Goal: Task Accomplishment & Management: Complete application form

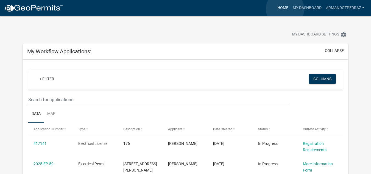
click at [285, 9] on link "Home" at bounding box center [282, 8] width 15 height 10
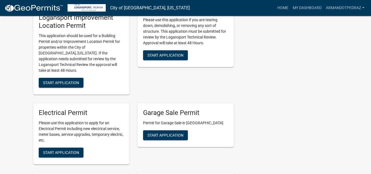
scroll to position [247, 0]
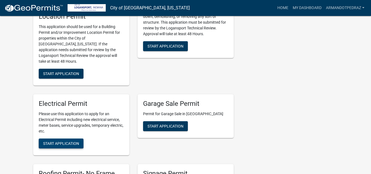
click at [66, 141] on span "Start Application" at bounding box center [61, 143] width 36 height 4
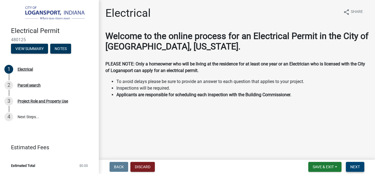
click at [358, 167] on span "Next" at bounding box center [356, 167] width 10 height 4
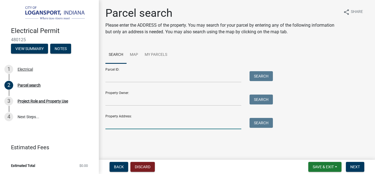
click at [123, 118] on input "Property Address:" at bounding box center [173, 123] width 136 height 11
type input "[STREET_ADDRESS]"
click at [262, 125] on button "Search" at bounding box center [261, 123] width 23 height 10
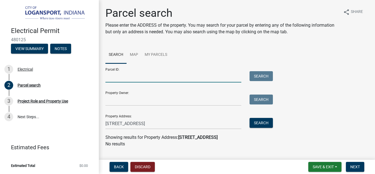
click at [121, 75] on input "Parcel ID:" at bounding box center [173, 76] width 136 height 11
click at [118, 74] on input "Parcel ID:" at bounding box center [173, 76] width 136 height 11
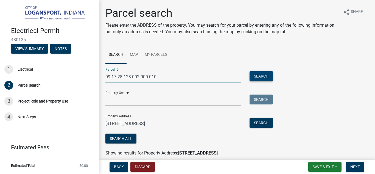
type input "09-17-28-123-002.000-010"
click at [258, 78] on button "Search" at bounding box center [261, 76] width 23 height 10
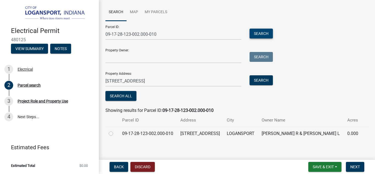
scroll to position [47, 0]
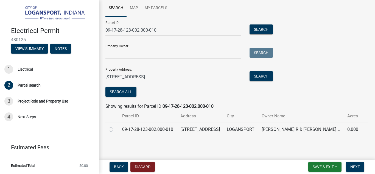
click at [115, 126] on label at bounding box center [115, 126] width 0 height 0
click at [115, 129] on input "radio" at bounding box center [117, 128] width 4 height 4
radio input "true"
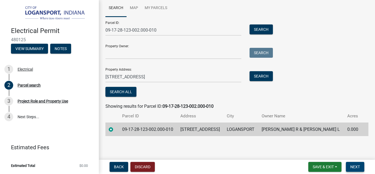
click at [357, 166] on span "Next" at bounding box center [356, 167] width 10 height 4
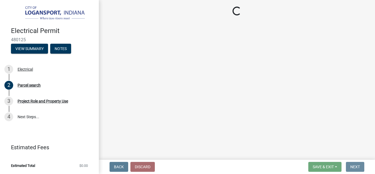
scroll to position [0, 0]
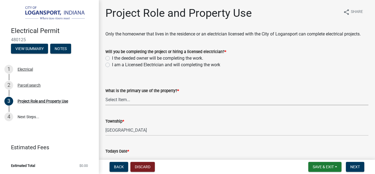
click at [128, 99] on select "Select Item... Residential Commercial Public" at bounding box center [236, 99] width 263 height 11
click at [105, 94] on select "Select Item... Residential Commercial Public" at bounding box center [236, 99] width 263 height 11
select select "530f9f5f-3156-4079-bc91-3d3598a96b73"
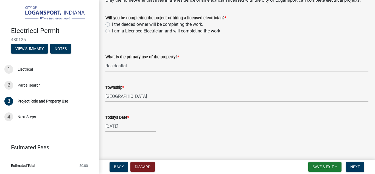
scroll to position [35, 0]
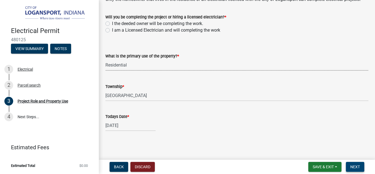
click at [355, 167] on span "Next" at bounding box center [356, 167] width 10 height 4
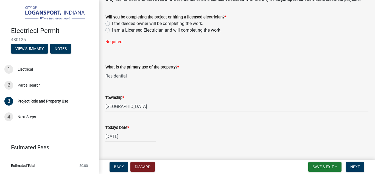
click at [112, 30] on label "I am a Licensed Electrician and will completing the work" at bounding box center [166, 30] width 108 height 7
click at [112, 30] on input "I am a Licensed Electrician and will completing the work" at bounding box center [114, 29] width 4 height 4
radio input "true"
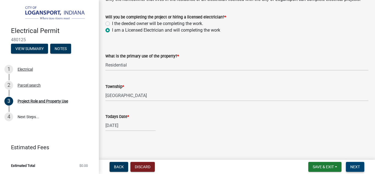
click at [355, 167] on span "Next" at bounding box center [356, 167] width 10 height 4
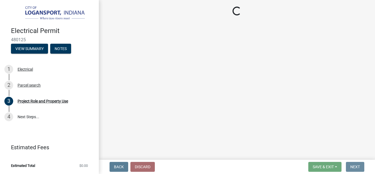
scroll to position [0, 0]
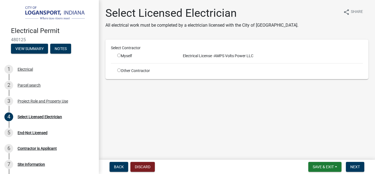
click at [119, 55] on input "radio" at bounding box center [119, 56] width 4 height 4
radio input "true"
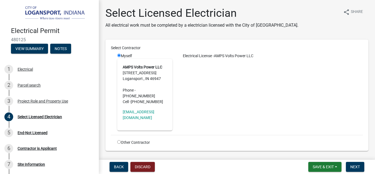
click at [154, 69] on strong "AMPS Volts Power LLC" at bounding box center [143, 67] width 40 height 4
click at [356, 166] on span "Next" at bounding box center [356, 167] width 10 height 4
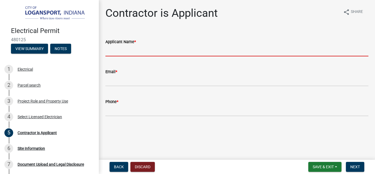
click at [124, 50] on input "Applicant Name *" at bounding box center [236, 50] width 263 height 11
type input "[PERSON_NAME]"
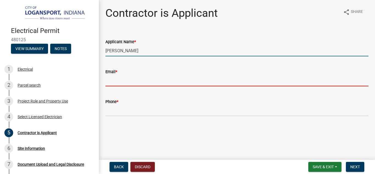
type input "a*********@[DOMAIN_NAME]"
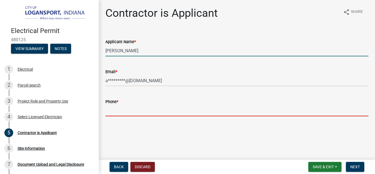
click at [128, 115] on input "Phone *" at bounding box center [236, 110] width 263 height 11
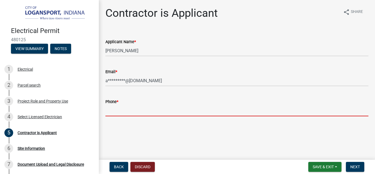
type input "5615983740"
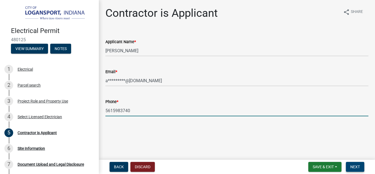
click at [359, 166] on span "Next" at bounding box center [356, 167] width 10 height 4
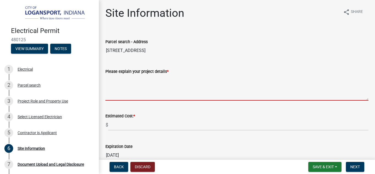
click at [119, 85] on textarea "Please explain your project details *" at bounding box center [236, 88] width 263 height 26
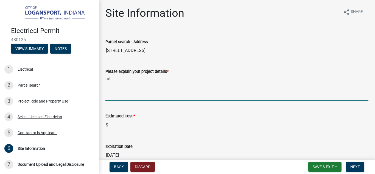
type textarea "a"
type textarea "Adding branch circuits"
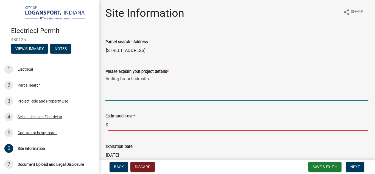
drag, startPoint x: 124, startPoint y: 126, endPoint x: 118, endPoint y: 130, distance: 7.3
click at [124, 126] on input "text" at bounding box center [238, 124] width 260 height 11
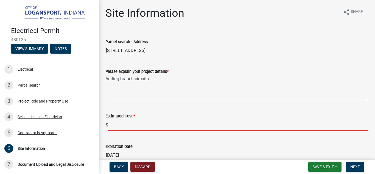
type input "1800"
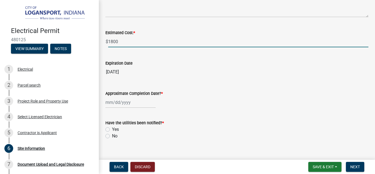
scroll to position [91, 0]
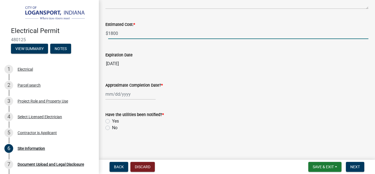
click at [112, 128] on label "No" at bounding box center [114, 127] width 5 height 7
click at [112, 128] on input "No" at bounding box center [114, 126] width 4 height 4
radio input "true"
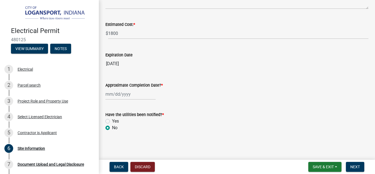
select select "9"
select select "2025"
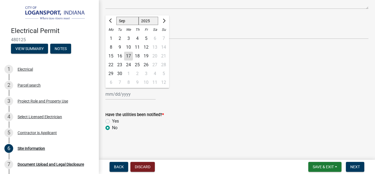
click at [111, 93] on div "[PERSON_NAME] Feb Mar Apr [PERSON_NAME][DATE] Oct Nov [DATE] 1526 1527 1528 152…" at bounding box center [130, 93] width 50 height 11
click at [165, 21] on button "Next month" at bounding box center [163, 20] width 7 height 9
click at [163, 22] on span "Next month" at bounding box center [164, 21] width 4 height 4
select select "11"
click at [147, 73] on div "28" at bounding box center [146, 73] width 9 height 9
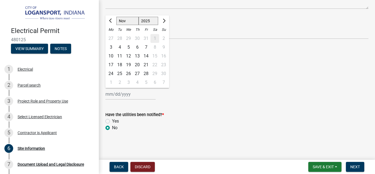
type input "[DATE]"
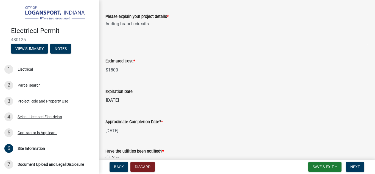
scroll to position [82, 0]
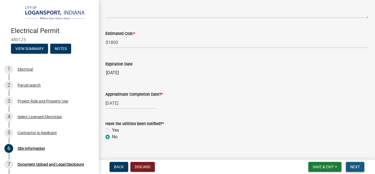
click at [356, 167] on span "Next" at bounding box center [356, 167] width 10 height 4
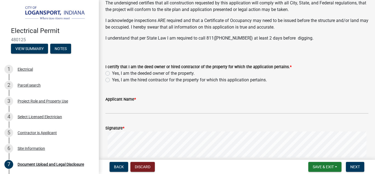
click at [112, 80] on label "Yes, I am the hired contractor for the property for which this application pert…" at bounding box center [189, 80] width 155 height 7
click at [112, 80] on input "Yes, I am the hired contractor for the property for which this application pert…" at bounding box center [114, 79] width 4 height 4
radio input "true"
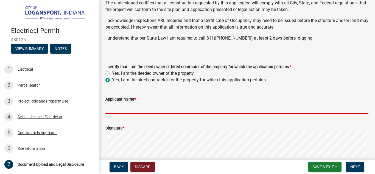
click at [162, 107] on input "Applicant Name *" at bounding box center [236, 107] width 263 height 11
type input "[PERSON_NAME]"
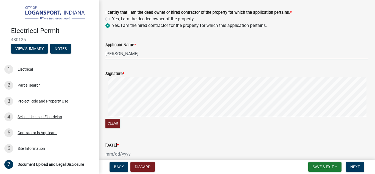
scroll to position [137, 0]
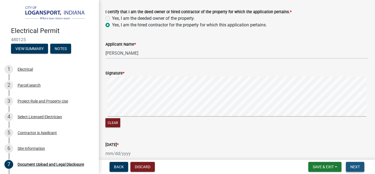
click at [357, 168] on span "Next" at bounding box center [356, 167] width 10 height 4
click at [111, 150] on div at bounding box center [130, 153] width 50 height 11
select select "9"
select select "2025"
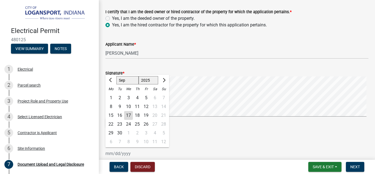
click at [127, 115] on div "17" at bounding box center [128, 115] width 9 height 9
type input "[DATE]"
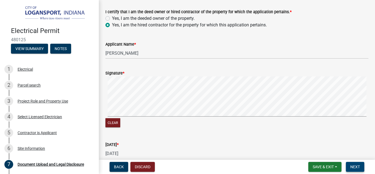
click at [353, 166] on span "Next" at bounding box center [356, 167] width 10 height 4
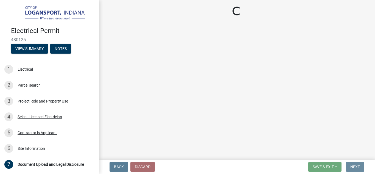
scroll to position [0, 0]
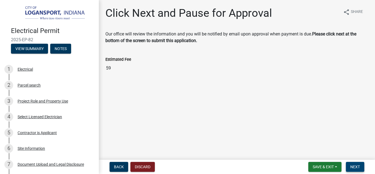
click at [357, 167] on span "Next" at bounding box center [356, 167] width 10 height 4
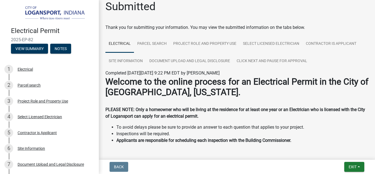
scroll to position [25, 0]
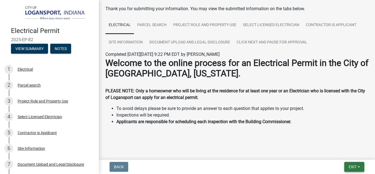
click at [351, 167] on span "Exit" at bounding box center [353, 167] width 8 height 4
click at [333, 139] on button "Save" at bounding box center [343, 139] width 44 height 13
click at [355, 167] on span "Exit" at bounding box center [353, 167] width 8 height 4
click at [338, 152] on button "Save & Exit" at bounding box center [343, 152] width 44 height 13
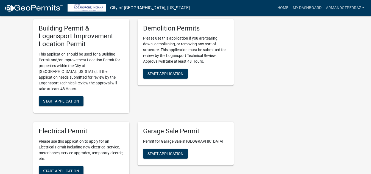
scroll to position [247, 0]
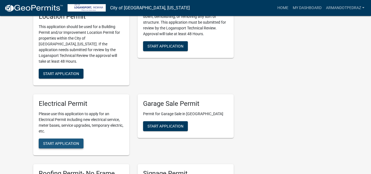
click at [66, 141] on span "Start Application" at bounding box center [61, 143] width 36 height 4
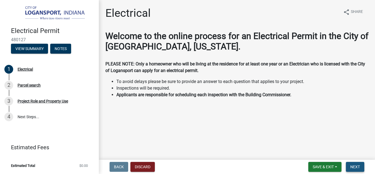
click at [357, 165] on span "Next" at bounding box center [356, 167] width 10 height 4
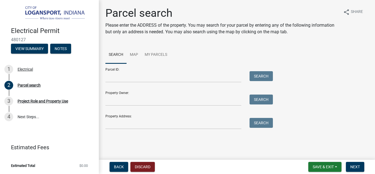
click at [122, 118] on div "Property Address: Search" at bounding box center [187, 119] width 165 height 19
click at [119, 119] on input "Property Address:" at bounding box center [173, 123] width 136 height 11
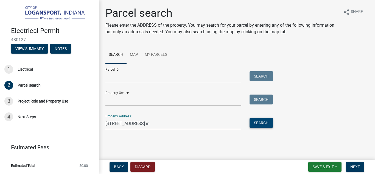
type input "[STREET_ADDRESS] in"
click at [260, 123] on button "Search" at bounding box center [261, 123] width 23 height 10
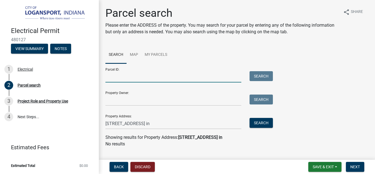
click at [112, 76] on input "Parcel ID:" at bounding box center [173, 76] width 136 height 11
click at [129, 94] on div "Property Owner: Search" at bounding box center [187, 96] width 165 height 19
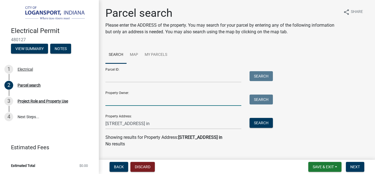
click at [124, 100] on input "Property Owner:" at bounding box center [173, 99] width 136 height 11
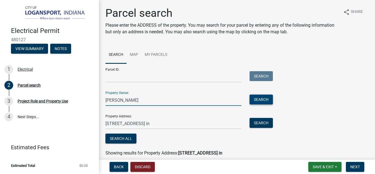
type input "[PERSON_NAME]"
click at [262, 98] on button "Search" at bounding box center [261, 99] width 23 height 10
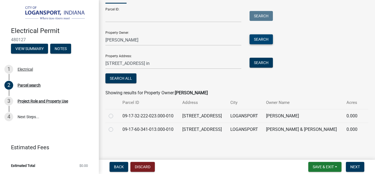
scroll to position [73, 0]
click at [115, 113] on label at bounding box center [115, 113] width 0 height 0
click at [115, 113] on input "radio" at bounding box center [117, 115] width 4 height 4
radio input "true"
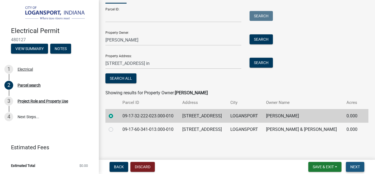
click at [355, 167] on span "Next" at bounding box center [356, 167] width 10 height 4
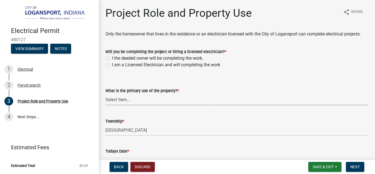
click at [125, 102] on select "Select Item... Residential Commercial Public" at bounding box center [236, 99] width 263 height 11
click at [105, 94] on select "Select Item... Residential Commercial Public" at bounding box center [236, 99] width 263 height 11
select select "530f9f5f-3156-4079-bc91-3d3598a96b73"
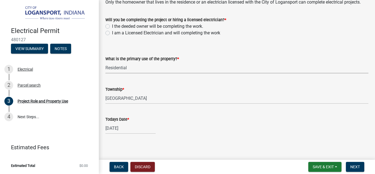
scroll to position [35, 0]
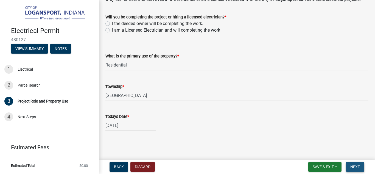
click at [360, 166] on span "Next" at bounding box center [356, 167] width 10 height 4
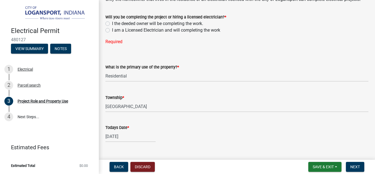
click at [105, 30] on div "Will you be completing the project or hiring a licensed electrician? * I the de…" at bounding box center [236, 26] width 271 height 38
click at [112, 29] on label "I am a Licensed Electrician and will completing the work" at bounding box center [166, 30] width 108 height 7
click at [112, 29] on input "I am a Licensed Electrician and will completing the work" at bounding box center [114, 29] width 4 height 4
radio input "true"
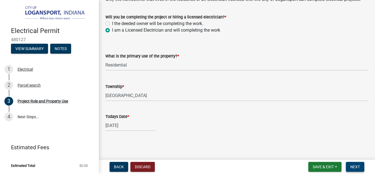
click at [360, 167] on button "Next" at bounding box center [355, 167] width 18 height 10
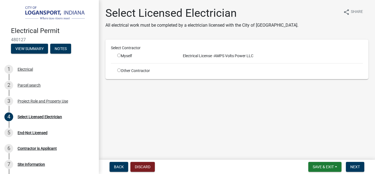
click at [119, 55] on input "radio" at bounding box center [119, 56] width 4 height 4
radio input "true"
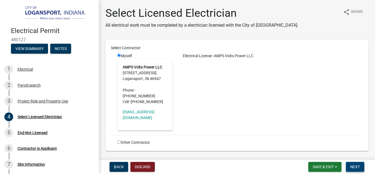
click at [357, 168] on span "Next" at bounding box center [356, 167] width 10 height 4
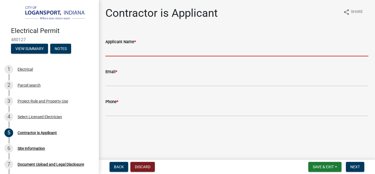
click at [141, 50] on input "Applicant Name *" at bounding box center [236, 50] width 263 height 11
type input "[PERSON_NAME]"
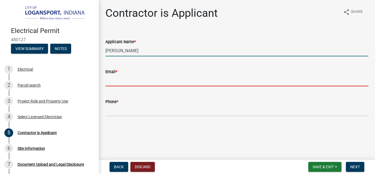
type input "a*********@[DOMAIN_NAME]"
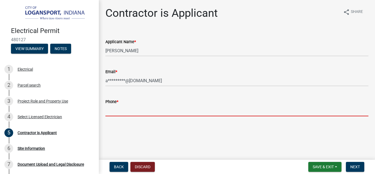
click at [127, 106] on input "Phone *" at bounding box center [236, 110] width 263 height 11
type input "5615983740"
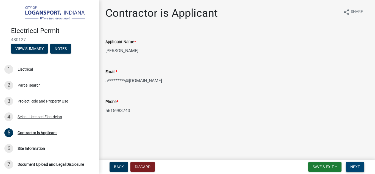
click at [359, 168] on span "Next" at bounding box center [356, 167] width 10 height 4
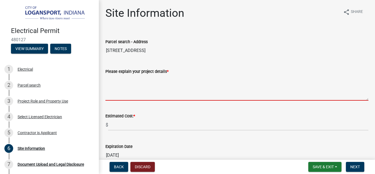
click at [129, 81] on textarea "Please explain your project details *" at bounding box center [236, 88] width 263 height 26
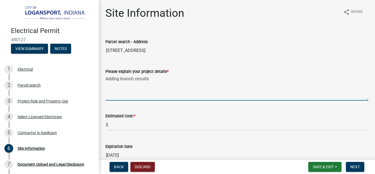
type textarea "Adding branch circuits"
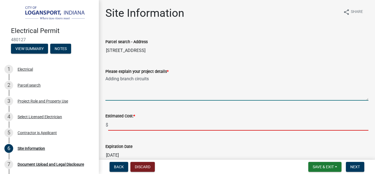
click at [121, 124] on input "text" at bounding box center [238, 124] width 260 height 11
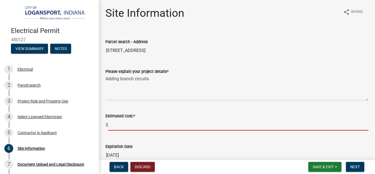
type input "1800"
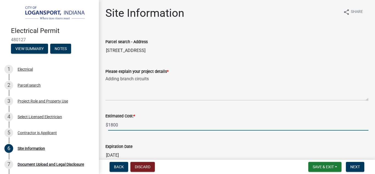
click at [113, 125] on input "1800" at bounding box center [238, 124] width 260 height 11
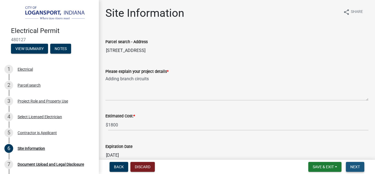
click at [358, 168] on span "Next" at bounding box center [356, 167] width 10 height 4
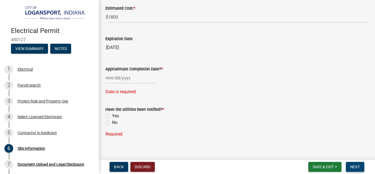
scroll to position [110, 0]
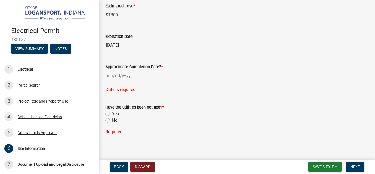
click at [113, 76] on div at bounding box center [130, 75] width 50 height 11
select select "9"
select select "2025"
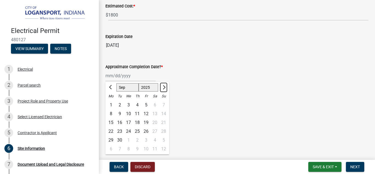
click at [163, 86] on span "Next month" at bounding box center [164, 87] width 4 height 4
select select "11"
click at [147, 140] on div "28" at bounding box center [146, 140] width 9 height 9
type input "[DATE]"
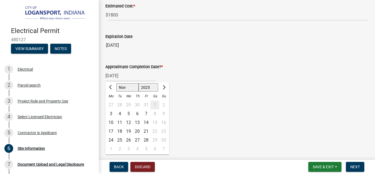
scroll to position [102, 0]
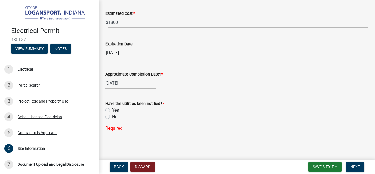
click at [112, 117] on label "No" at bounding box center [114, 116] width 5 height 7
click at [112, 117] on input "No" at bounding box center [114, 115] width 4 height 4
radio input "true"
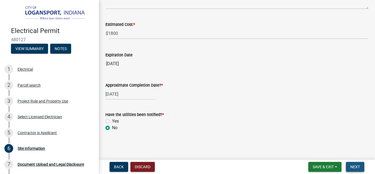
click at [355, 166] on span "Next" at bounding box center [356, 167] width 10 height 4
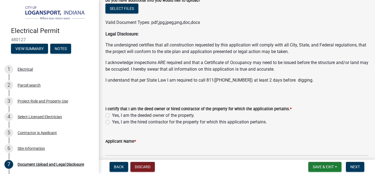
scroll to position [55, 0]
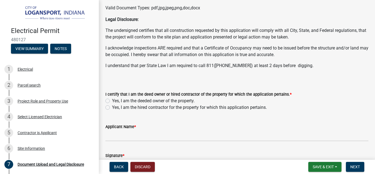
click at [112, 107] on label "Yes, I am the hired contractor for the property for which this application pert…" at bounding box center [189, 107] width 155 height 7
click at [112, 107] on input "Yes, I am the hired contractor for the property for which this application pert…" at bounding box center [114, 106] width 4 height 4
radio input "true"
click at [143, 129] on div "Applicant Name *" at bounding box center [236, 126] width 263 height 7
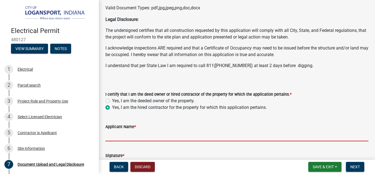
click at [158, 134] on input "Applicant Name *" at bounding box center [236, 135] width 263 height 11
type input "[PERSON_NAME]"
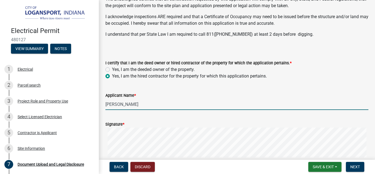
scroll to position [165, 0]
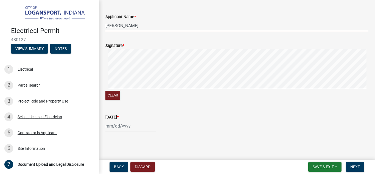
click at [115, 127] on div at bounding box center [130, 125] width 50 height 11
select select "9"
select select "2025"
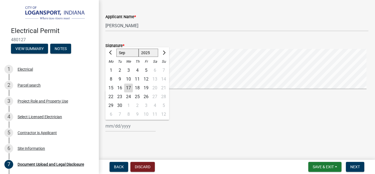
click at [129, 88] on div "17" at bounding box center [128, 88] width 9 height 9
type input "[DATE]"
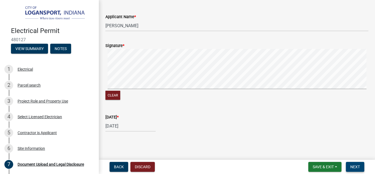
click at [355, 167] on span "Next" at bounding box center [356, 167] width 10 height 4
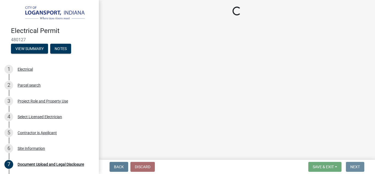
scroll to position [0, 0]
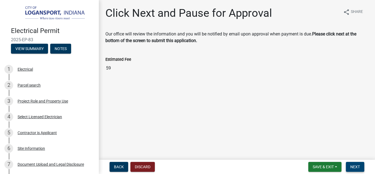
click at [356, 169] on span "Next" at bounding box center [356, 167] width 10 height 4
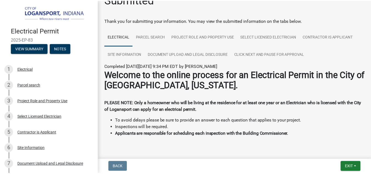
scroll to position [25, 0]
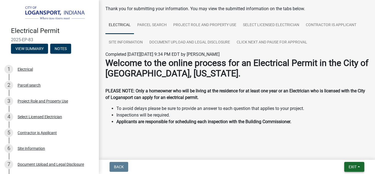
click at [355, 166] on span "Exit" at bounding box center [353, 167] width 8 height 4
click at [339, 152] on button "Save & Exit" at bounding box center [343, 152] width 44 height 13
